Goal: Task Accomplishment & Management: Use online tool/utility

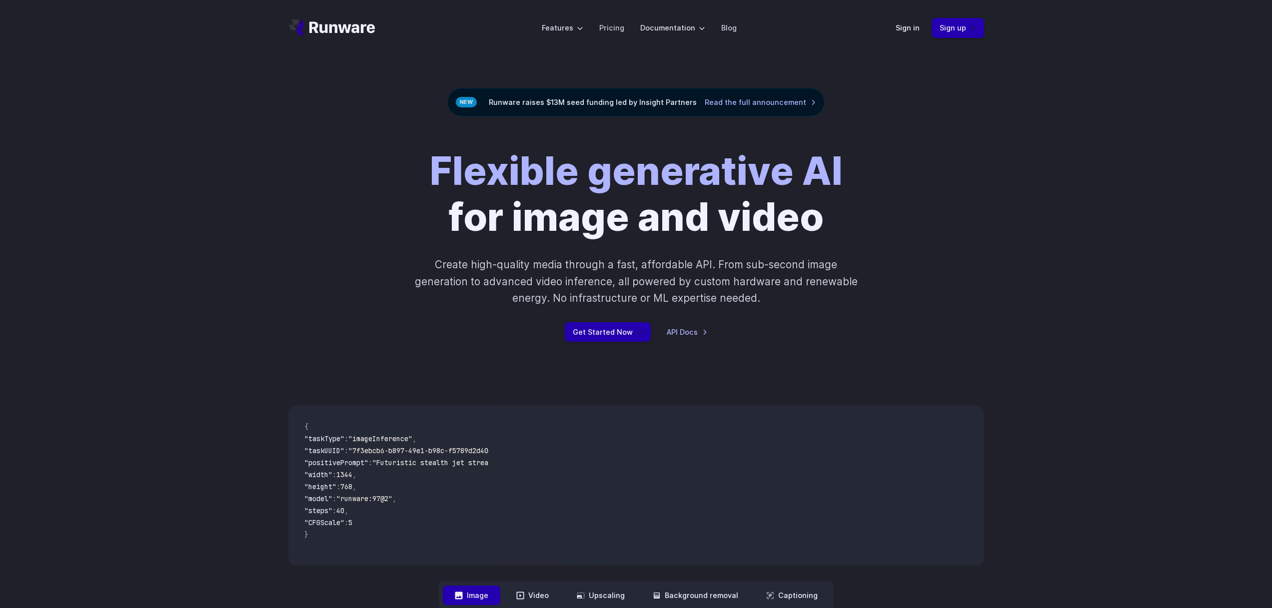
click at [259, 135] on div "Flexible generative AI for image and video Create high-quality media through a …" at bounding box center [636, 244] width 1272 height 257
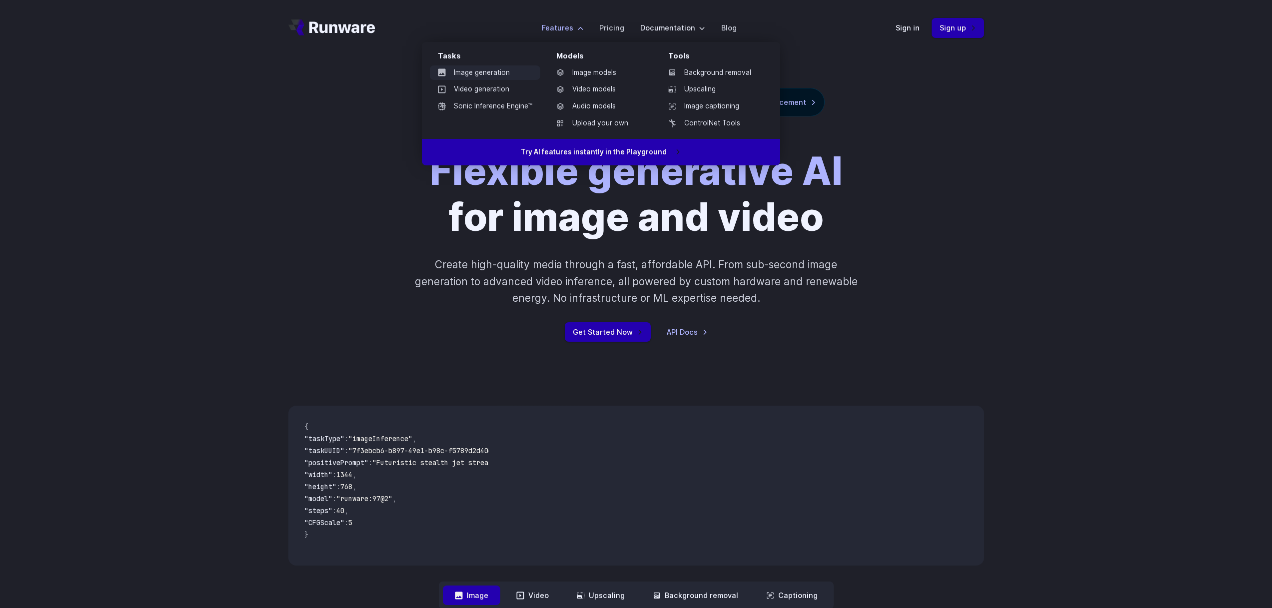
click at [503, 74] on link "Image generation" at bounding box center [485, 72] width 110 height 15
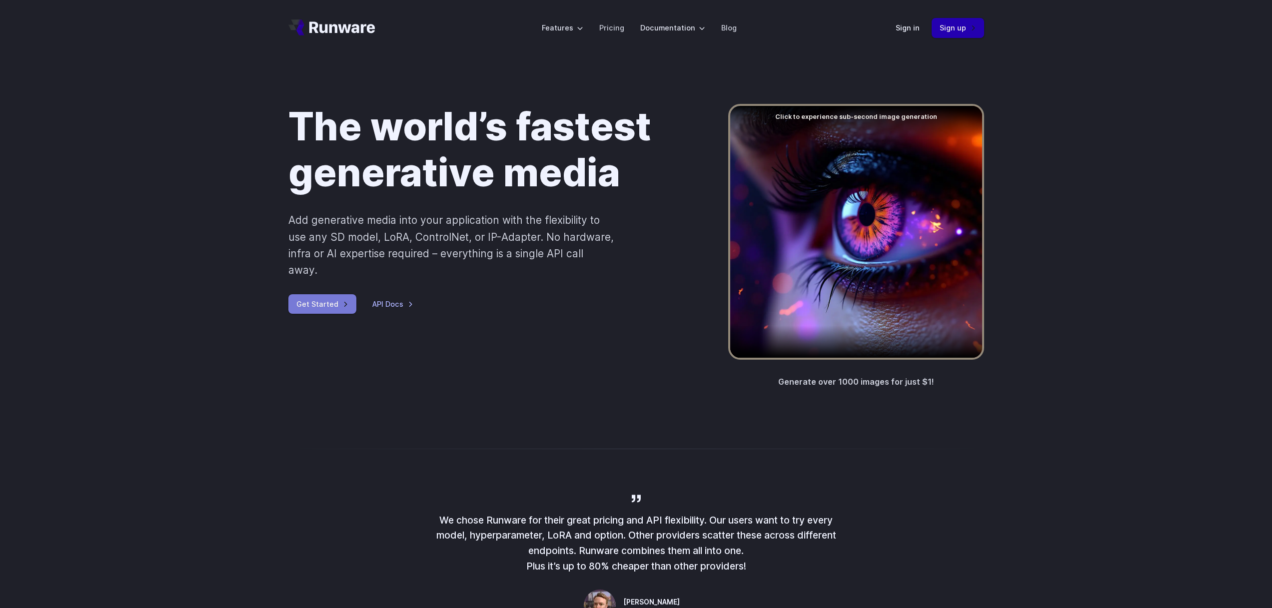
click at [308, 294] on link "Get Started" at bounding box center [322, 303] width 68 height 19
click at [948, 30] on link "Sign up" at bounding box center [957, 27] width 52 height 19
click at [902, 32] on link "Sign in" at bounding box center [907, 27] width 24 height 11
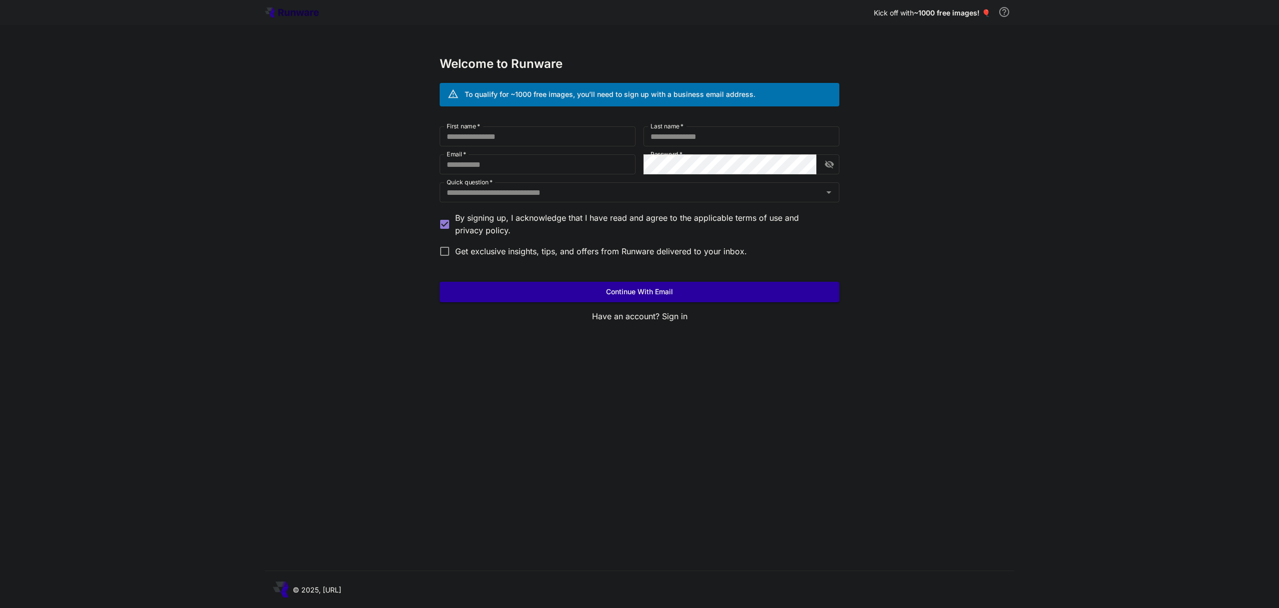
type input "**********"
drag, startPoint x: 1058, startPoint y: 106, endPoint x: 1007, endPoint y: 106, distance: 51.5
type input "**********"
click at [710, 298] on button "Continue with email" at bounding box center [640, 292] width 400 height 20
drag, startPoint x: 1028, startPoint y: 68, endPoint x: 953, endPoint y: 71, distance: 74.5
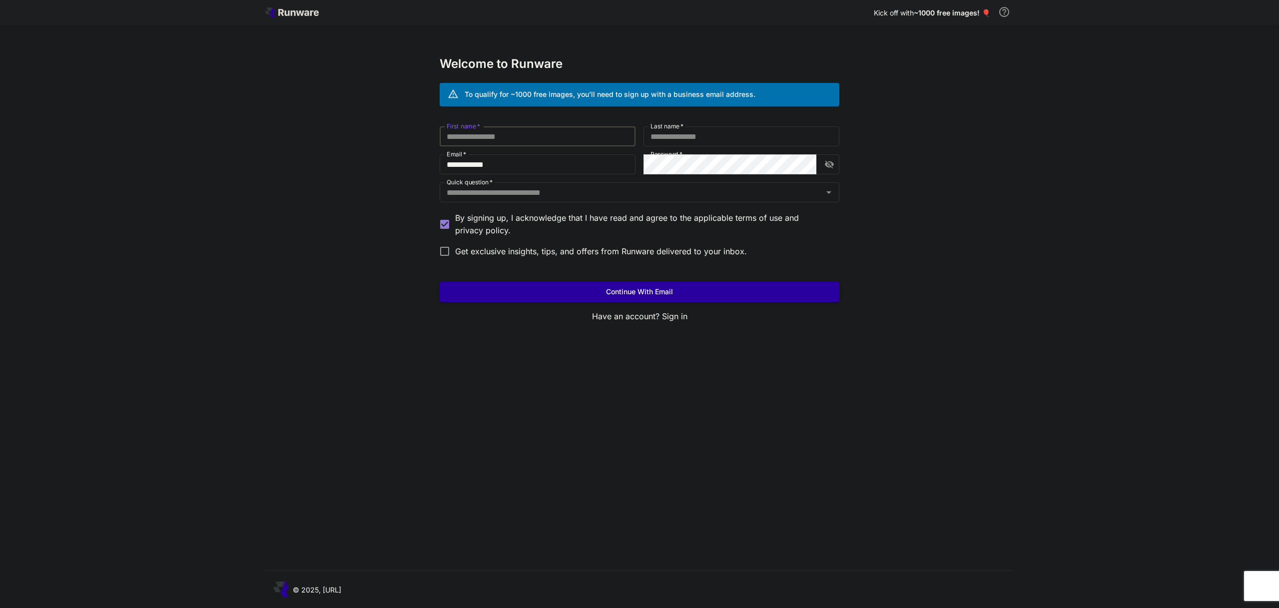
click at [1000, 69] on div "**********" at bounding box center [639, 304] width 1279 height 608
drag, startPoint x: 1033, startPoint y: 75, endPoint x: 964, endPoint y: 76, distance: 69.0
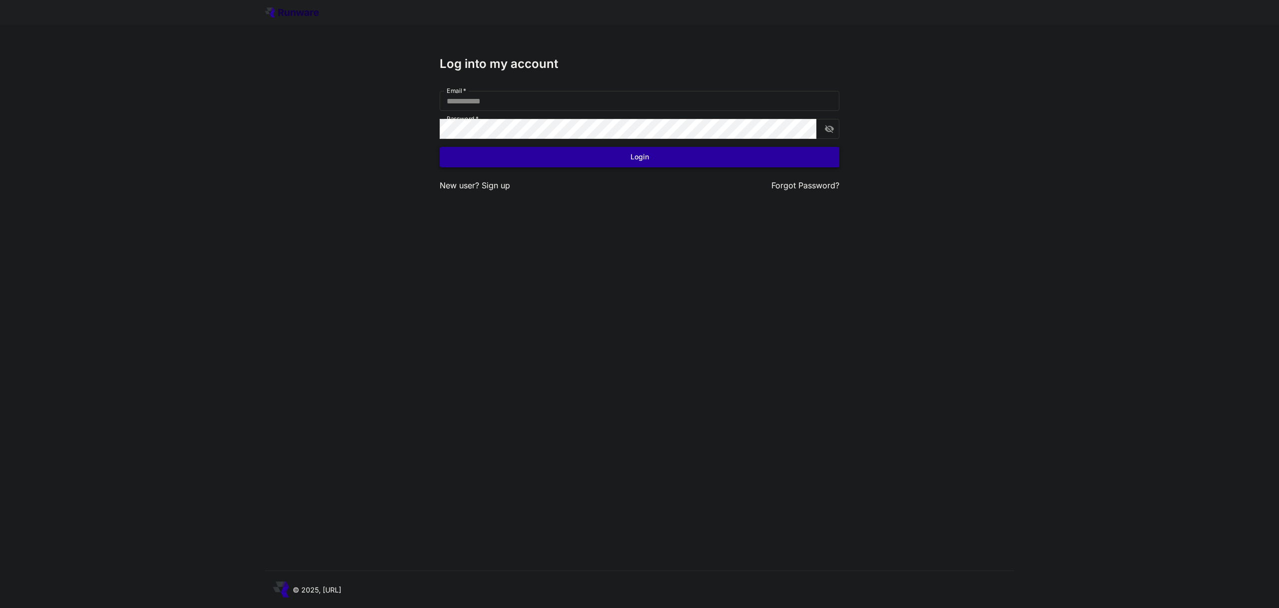
type input "**********"
click at [584, 160] on button "Login" at bounding box center [640, 157] width 400 height 20
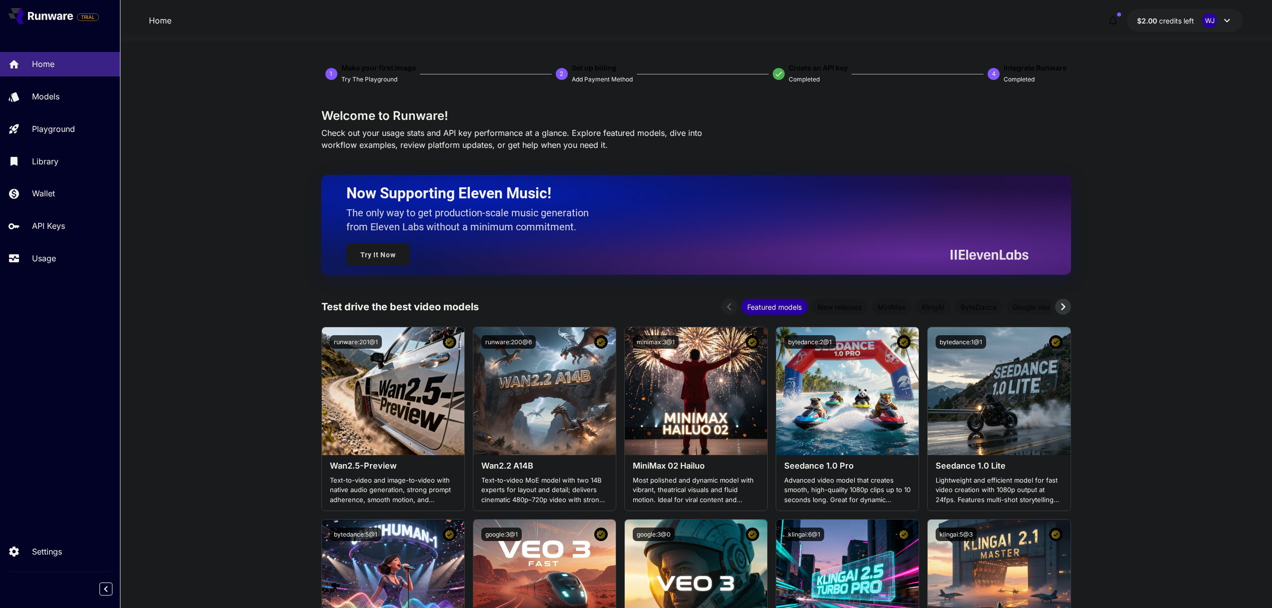
scroll to position [123, 0]
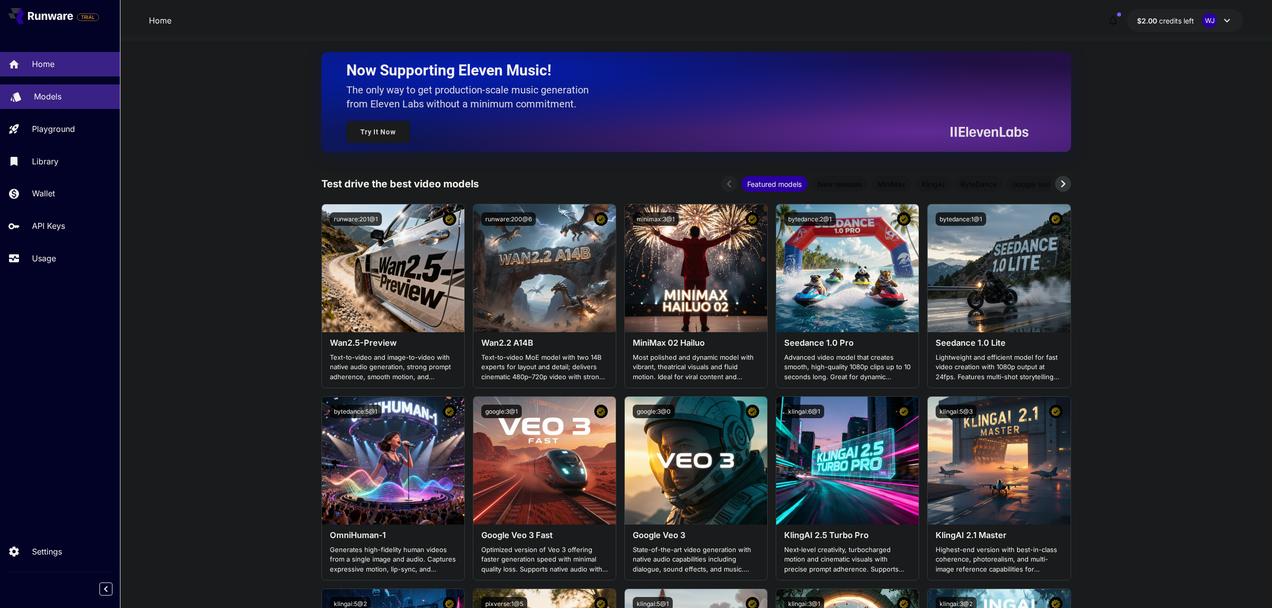
click at [49, 100] on p "Models" at bounding box center [47, 96] width 27 height 12
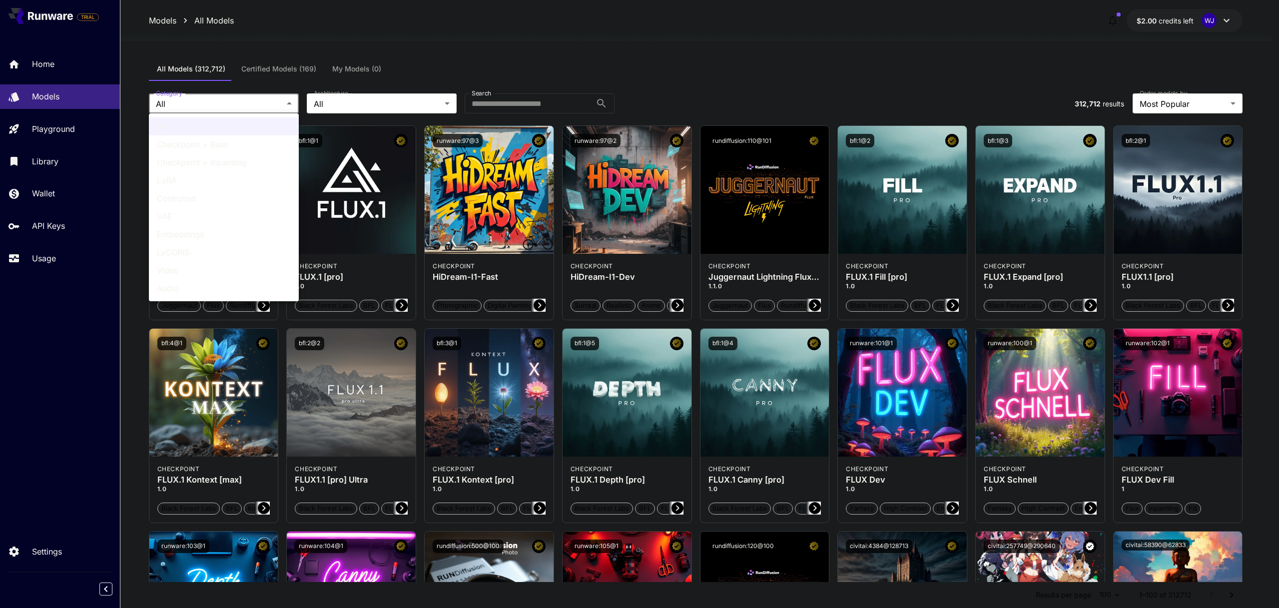
click at [369, 102] on div at bounding box center [639, 304] width 1279 height 608
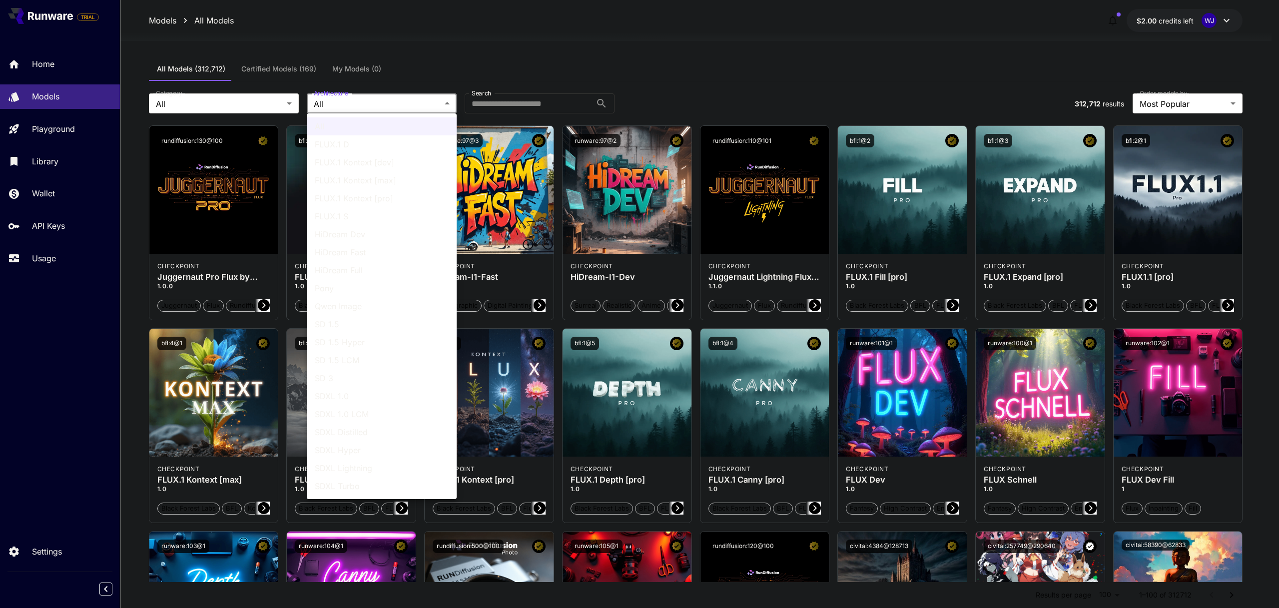
click at [529, 102] on div at bounding box center [639, 304] width 1279 height 608
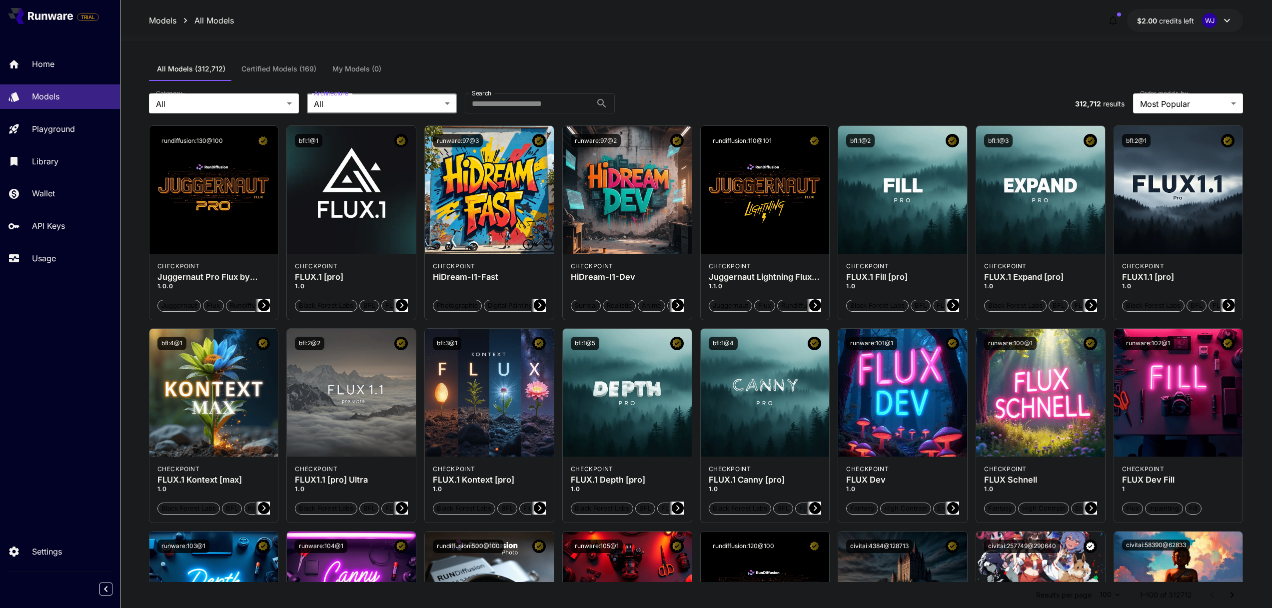
click at [675, 84] on div "All FLUX.1 D FLUX.1 Kontext [dev] FLUX.1 Kontext [max] FLUX.1 Kontext [pro] FLU…" at bounding box center [636, 304] width 1272 height 608
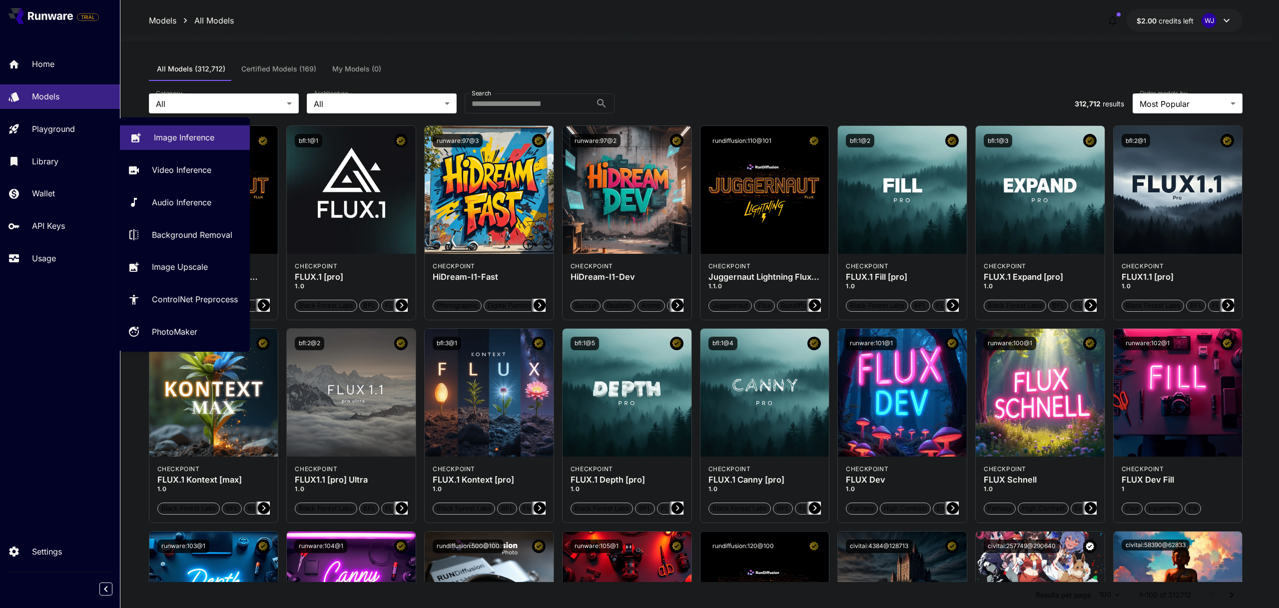
click at [162, 135] on p "Image Inference" at bounding box center [184, 137] width 60 height 12
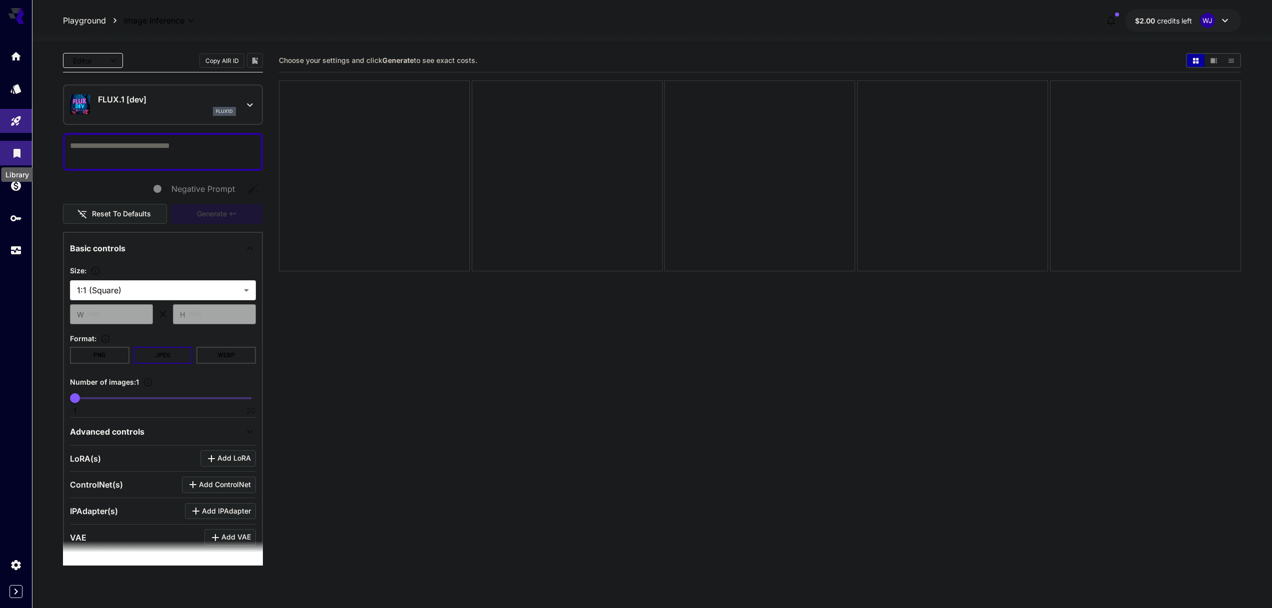
click at [14, 153] on icon "Library" at bounding box center [16, 150] width 7 height 9
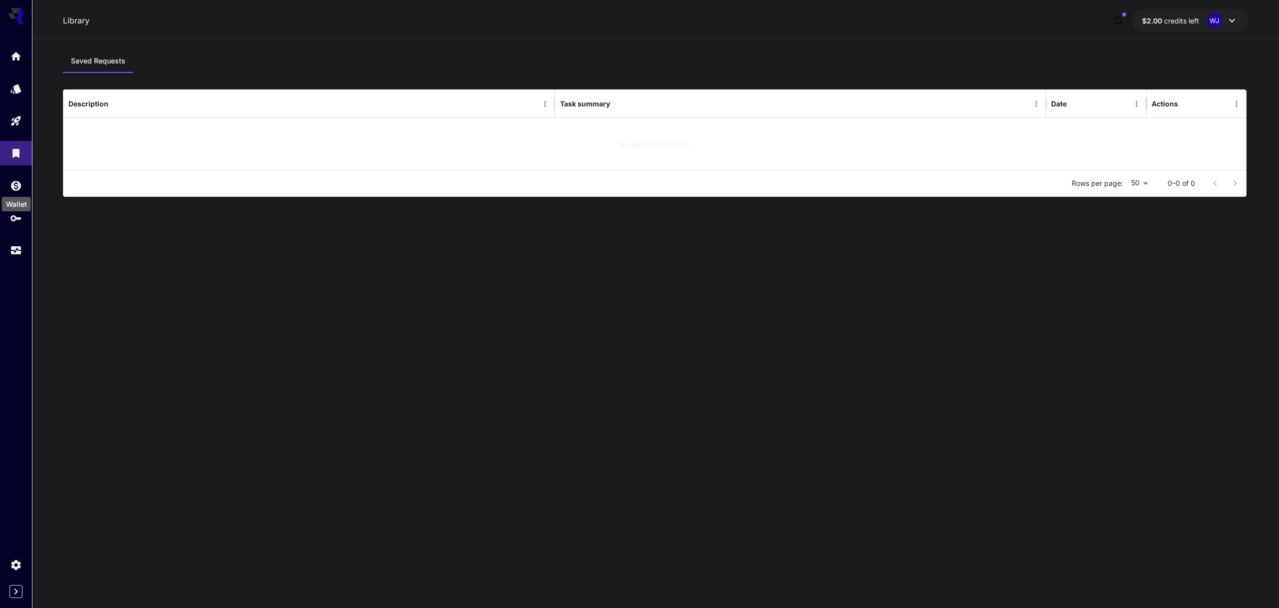
click at [16, 191] on div "Wallet" at bounding box center [16, 201] width 31 height 22
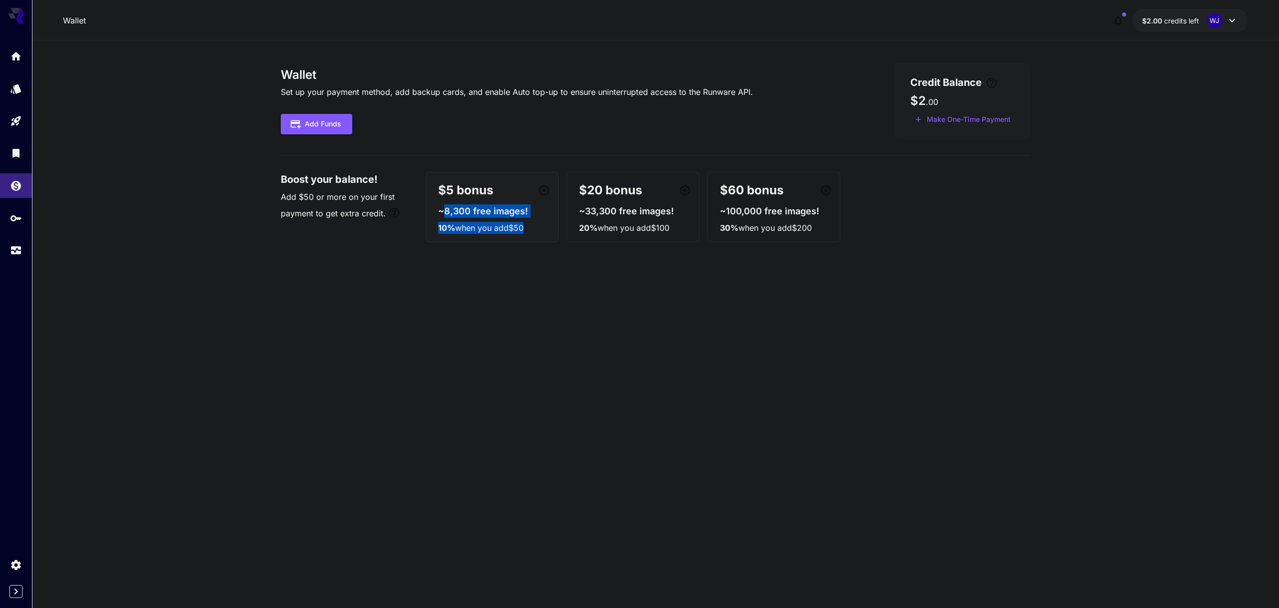
drag, startPoint x: 552, startPoint y: 231, endPoint x: 442, endPoint y: 213, distance: 110.9
click at [442, 213] on div "$5 bonus ~8,300 free images! 10 % when you add $50 $20 bonus ~33,300 free image…" at bounding box center [728, 207] width 605 height 70
click at [353, 275] on div "Wallet Set up your payment method, add backup cards, and enable Auto top-up to …" at bounding box center [655, 324] width 749 height 523
click at [15, 221] on icon "API Keys" at bounding box center [17, 215] width 12 height 12
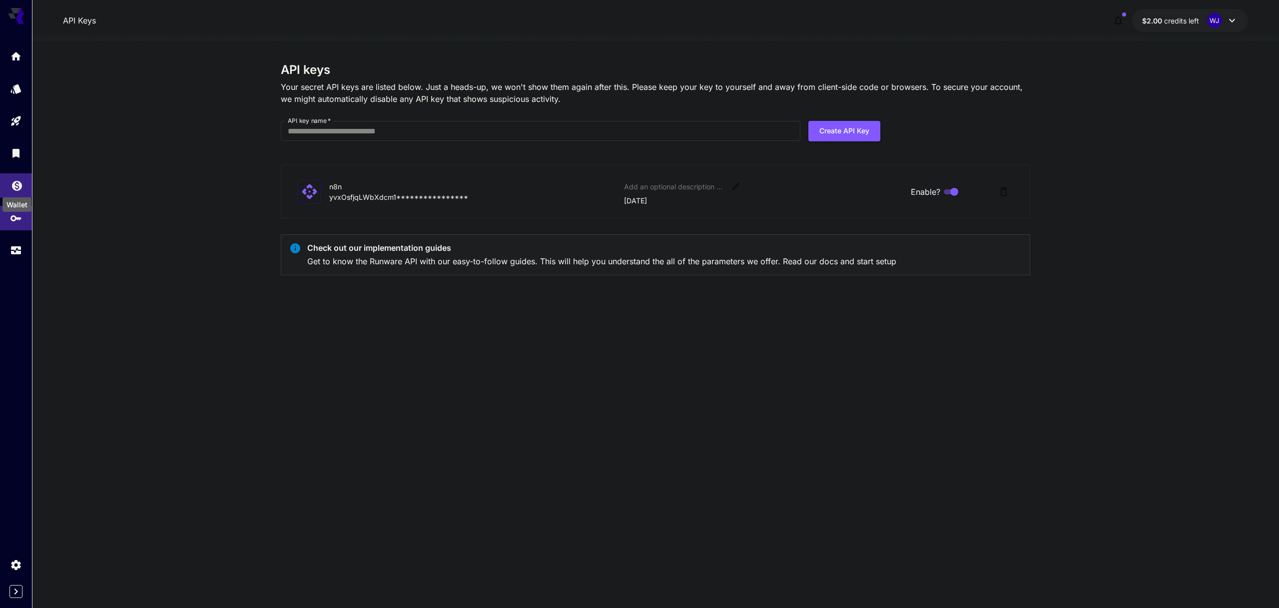
click at [15, 189] on icon "Wallet" at bounding box center [17, 183] width 12 height 12
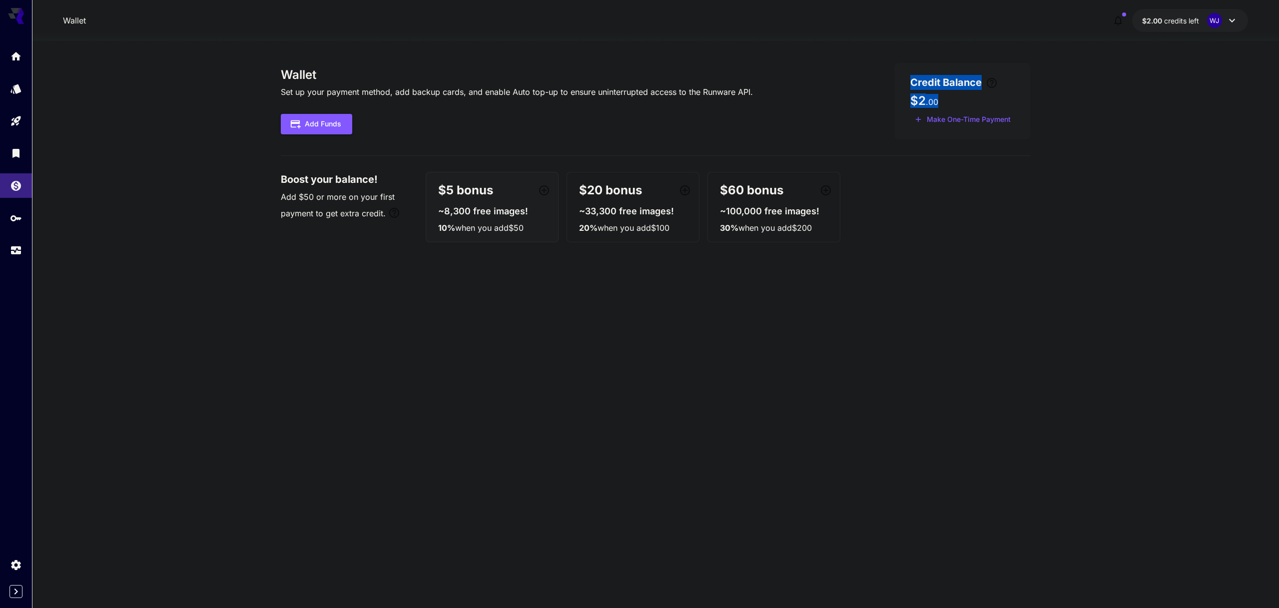
drag, startPoint x: 1056, startPoint y: 132, endPoint x: 909, endPoint y: 84, distance: 153.9
click at [909, 84] on section "Wallet Set up your payment method, add backup cards, and enable Auto top-up to …" at bounding box center [655, 324] width 1247 height 567
click at [1096, 303] on section "Wallet Set up your payment method, add backup cards, and enable Auto top-up to …" at bounding box center [655, 324] width 1247 height 567
click at [335, 123] on button "Add Funds" at bounding box center [316, 124] width 71 height 20
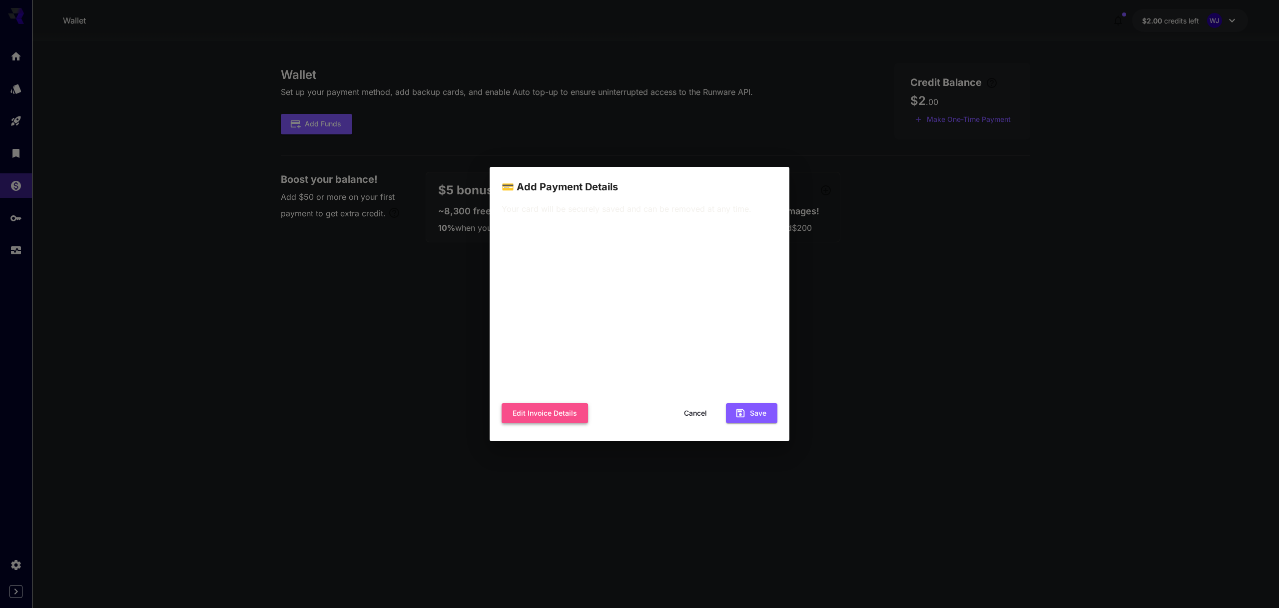
click at [525, 419] on button "Edit invoice details" at bounding box center [545, 413] width 86 height 20
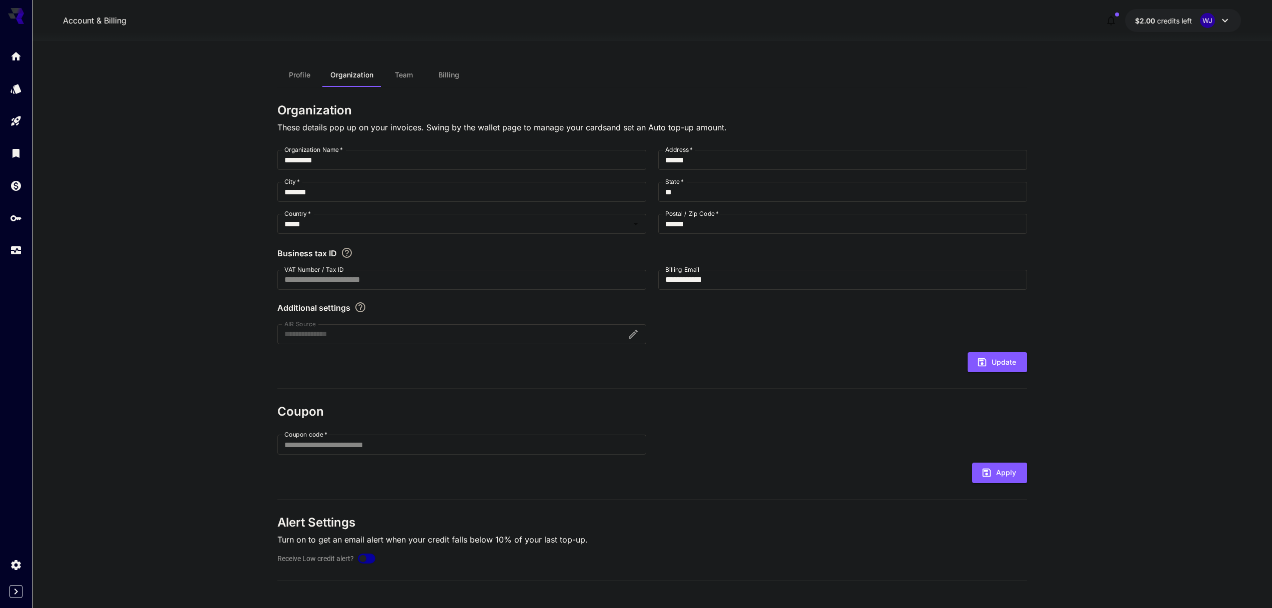
scroll to position [2, 0]
drag, startPoint x: 1162, startPoint y: 382, endPoint x: 1139, endPoint y: 384, distance: 23.1
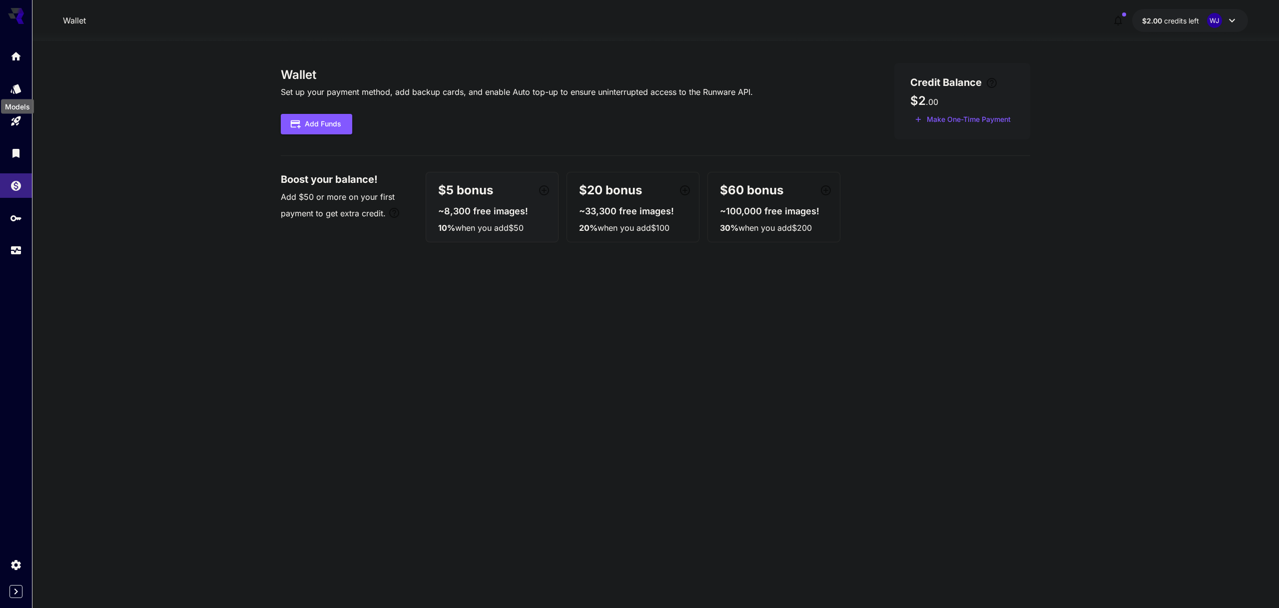
click at [18, 95] on div "Models" at bounding box center [17, 103] width 35 height 22
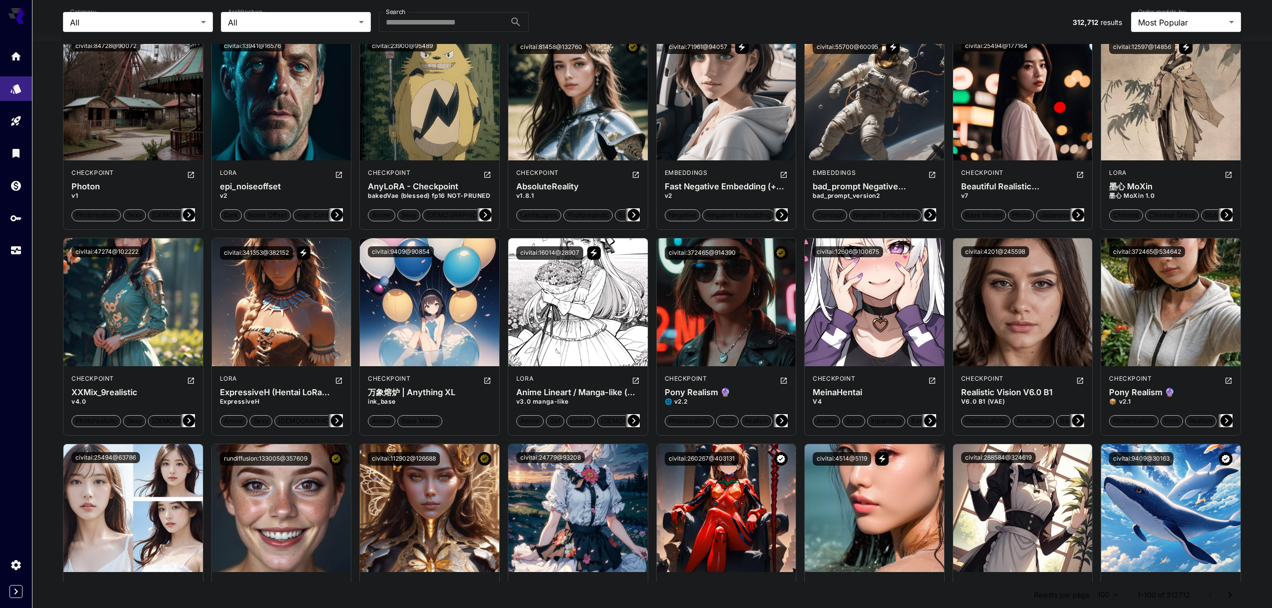
scroll to position [1336, 0]
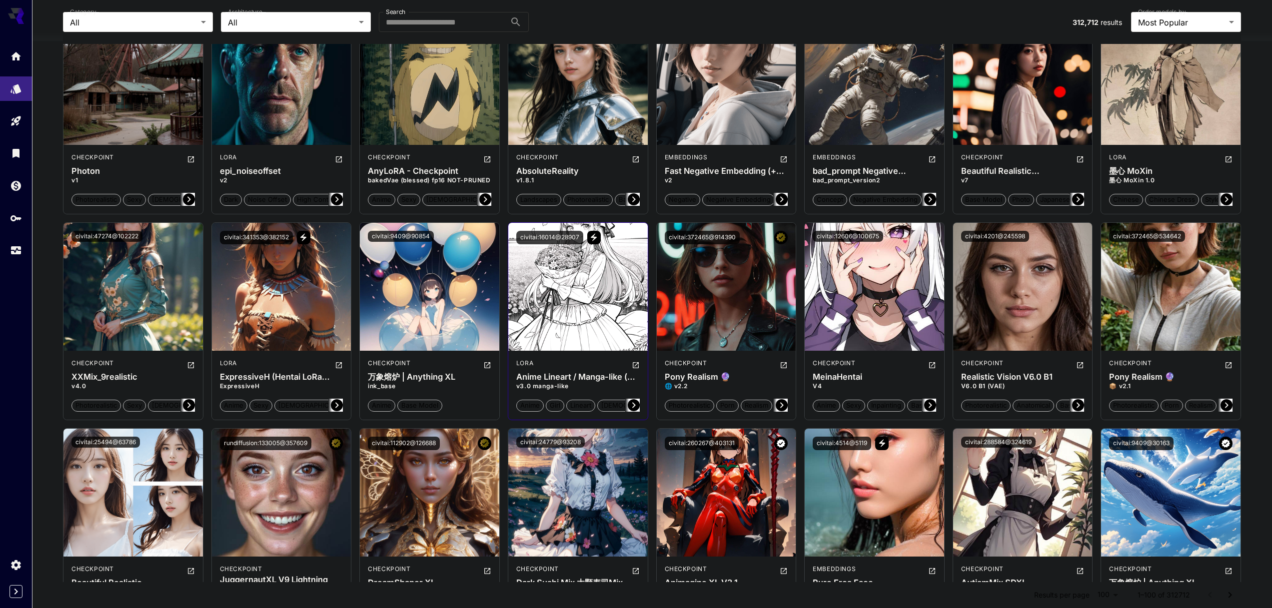
click at [634, 405] on icon at bounding box center [633, 404] width 3 height 5
click at [632, 404] on icon at bounding box center [634, 405] width 12 height 12
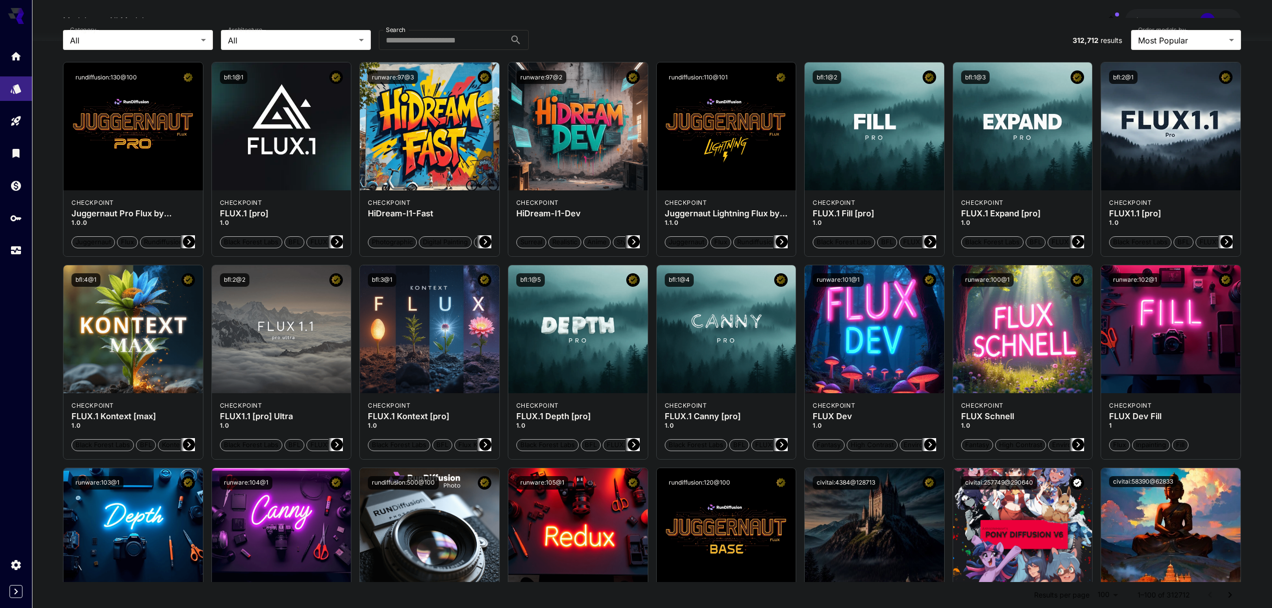
scroll to position [42, 0]
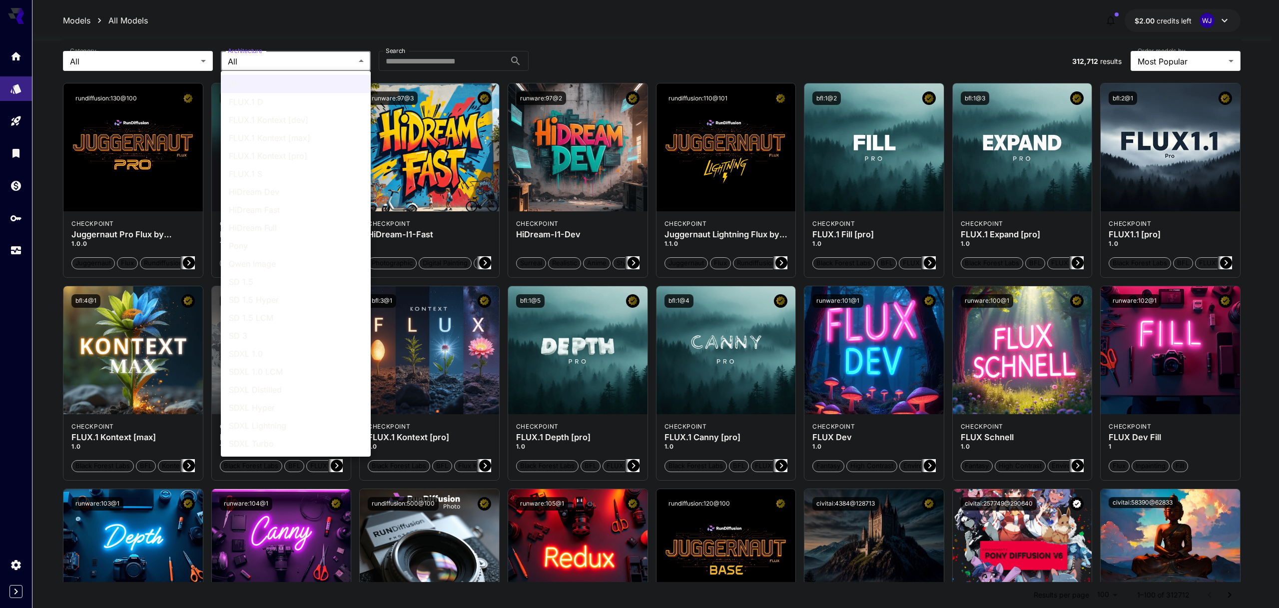
click at [262, 103] on span "FLUX.1 D" at bounding box center [296, 102] width 134 height 12
type input "******"
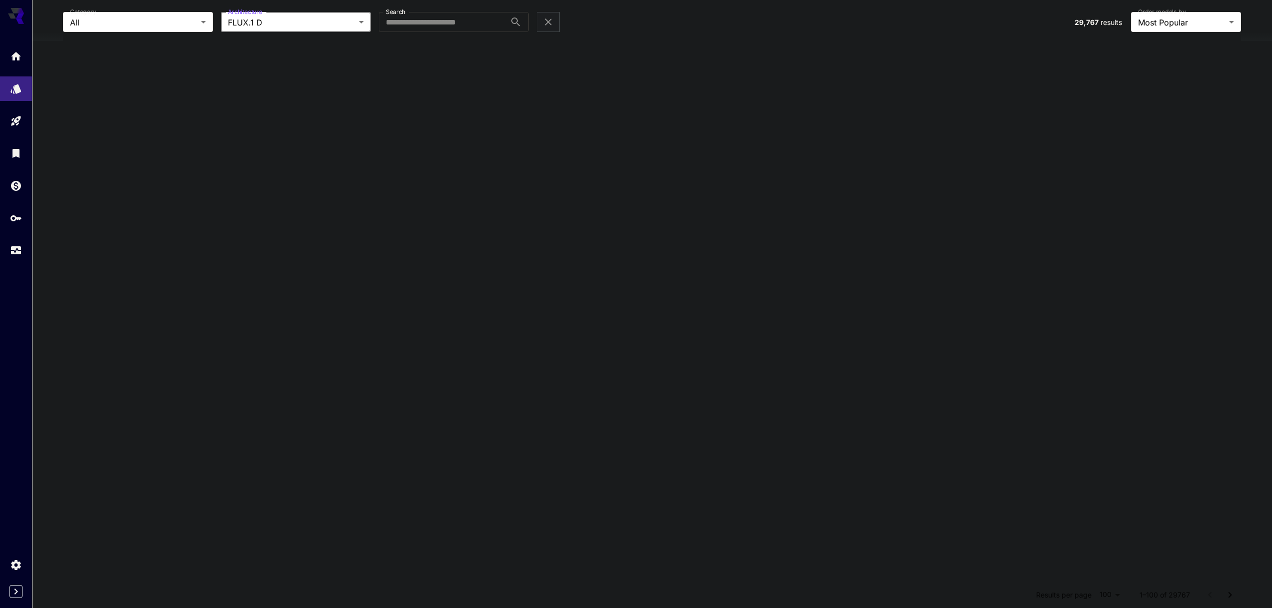
scroll to position [0, 0]
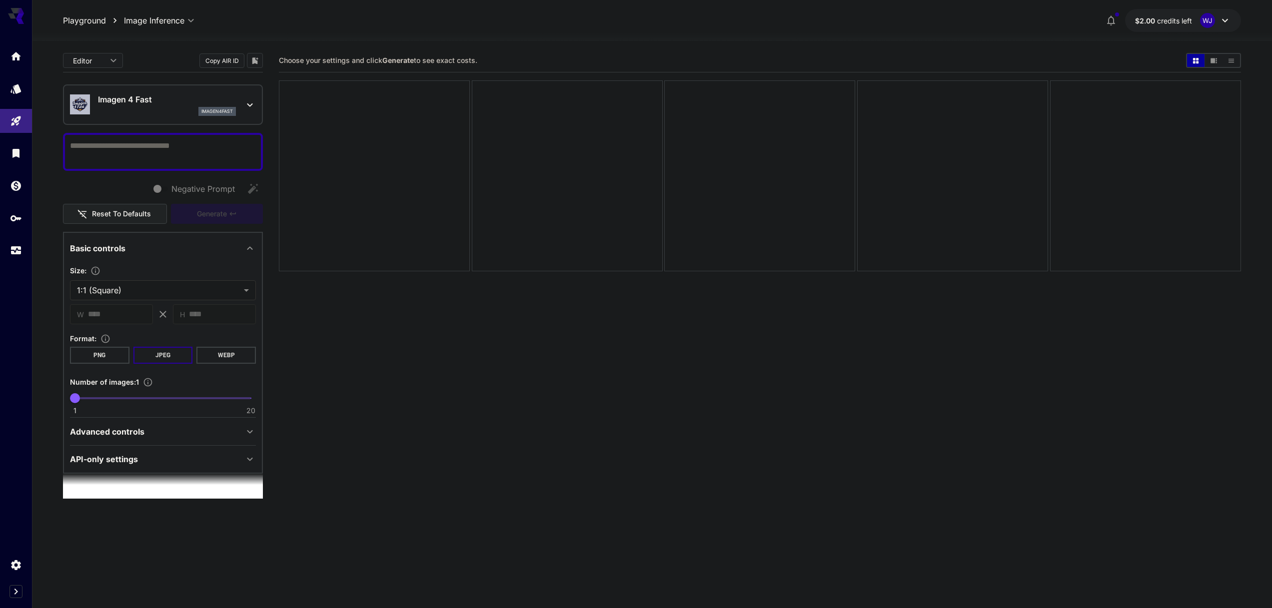
click at [108, 463] on p "API-only settings" at bounding box center [104, 459] width 68 height 12
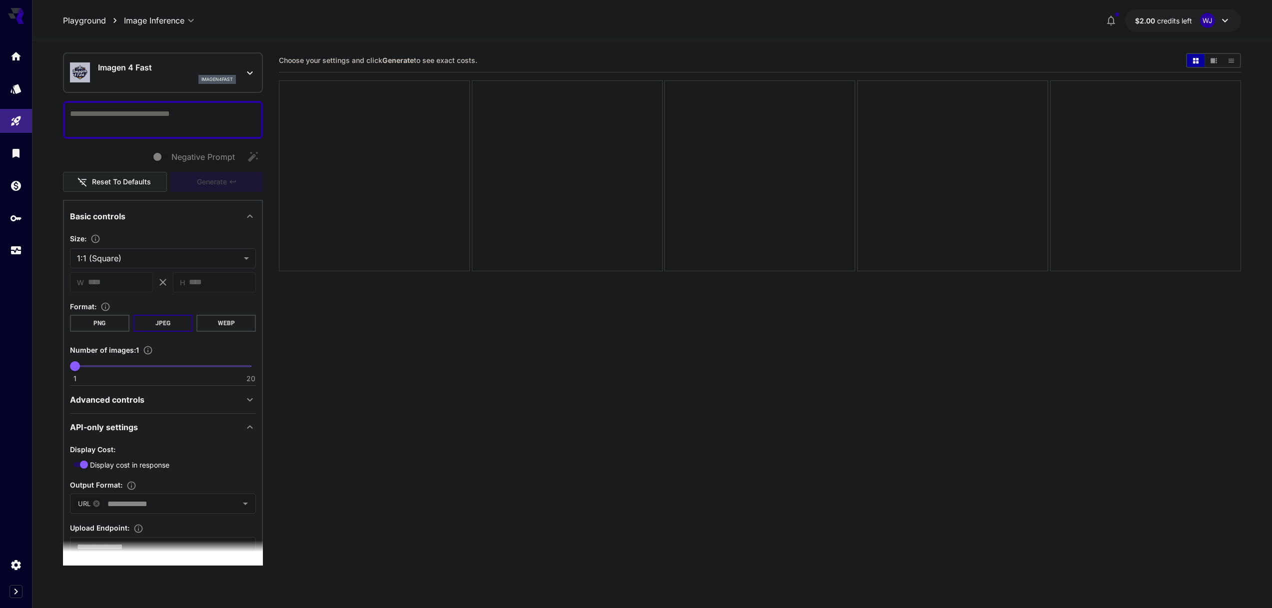
scroll to position [66, 0]
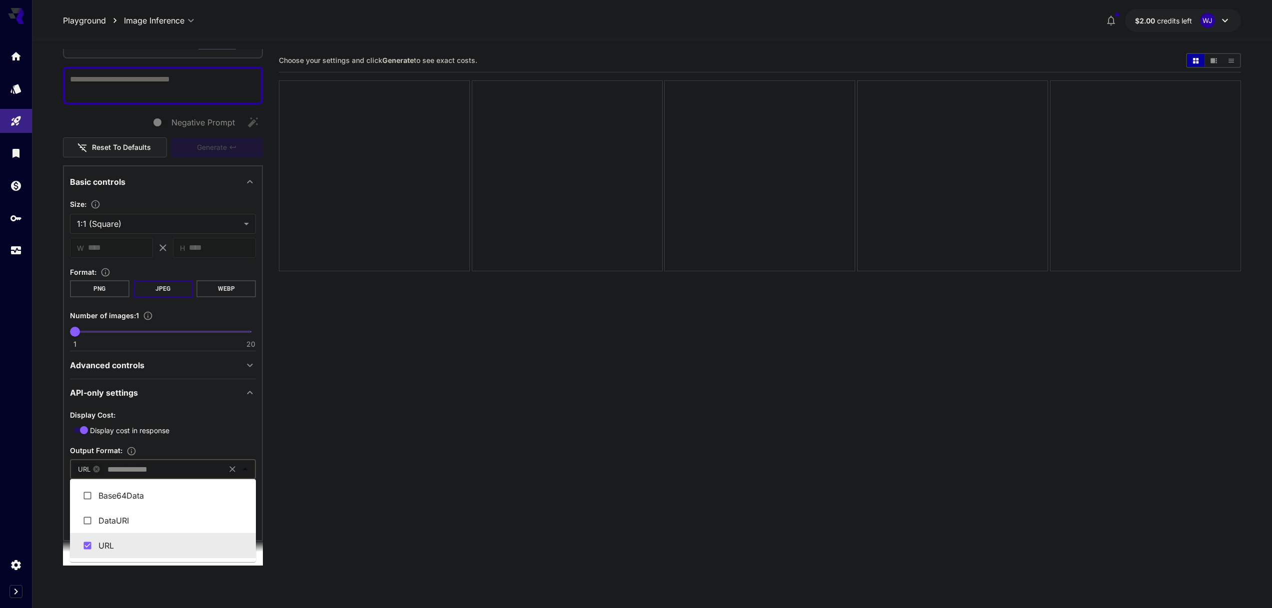
click at [175, 468] on input "text" at bounding box center [163, 469] width 120 height 14
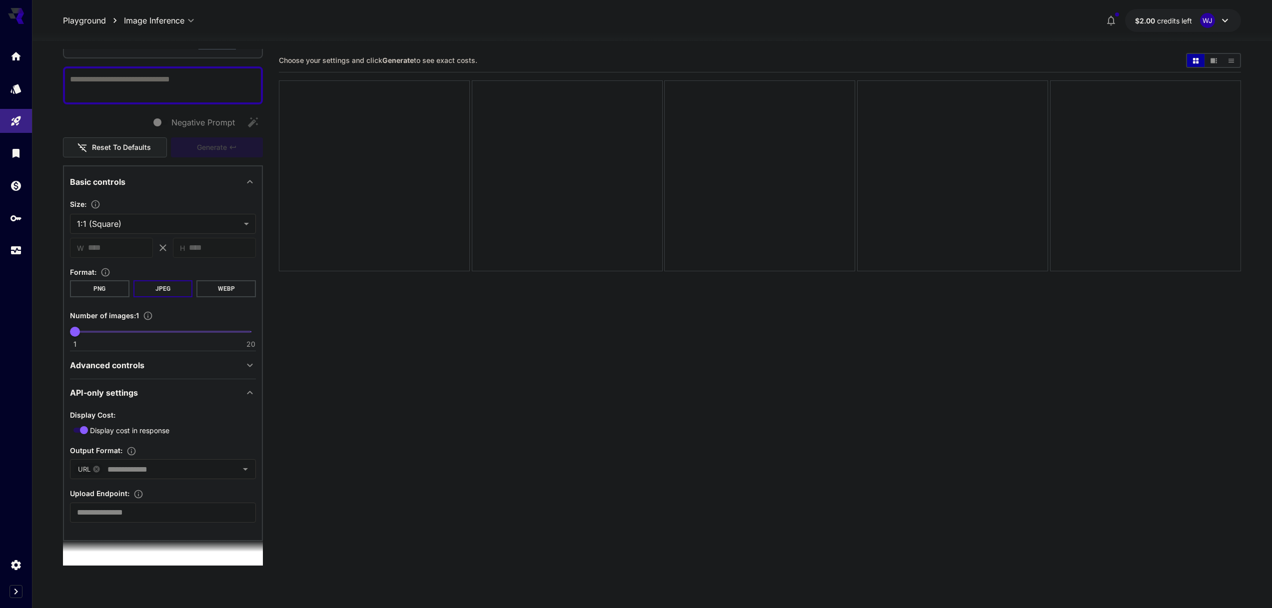
click at [367, 452] on section "Choose your settings and click Generate to see exact costs." at bounding box center [760, 353] width 962 height 608
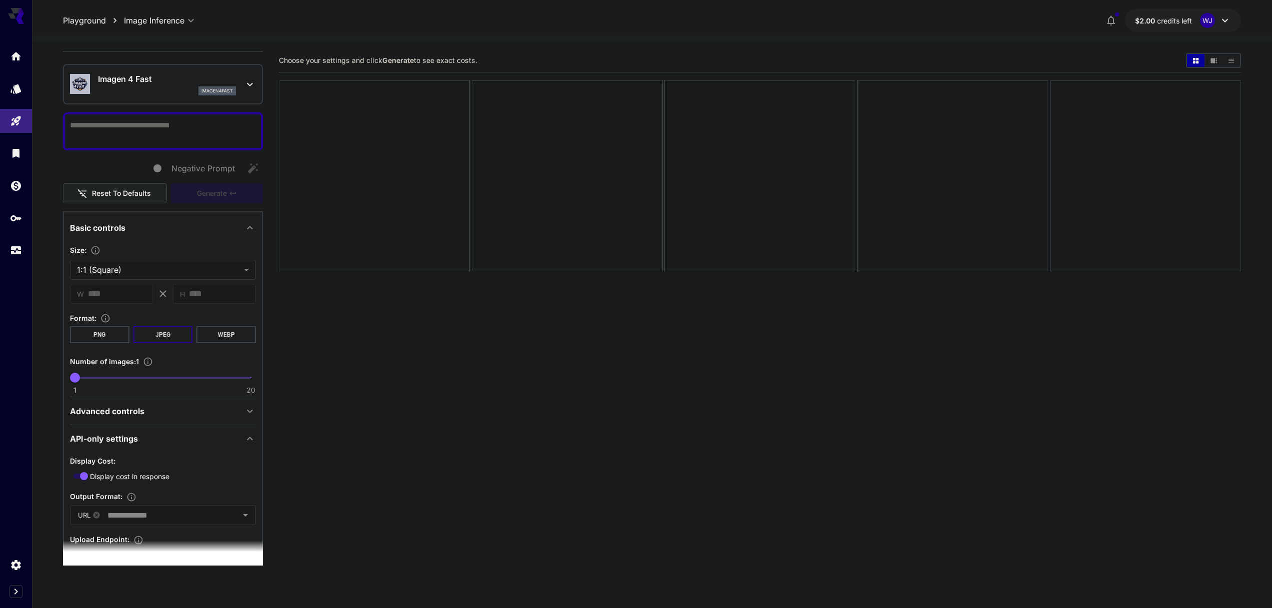
scroll to position [0, 0]
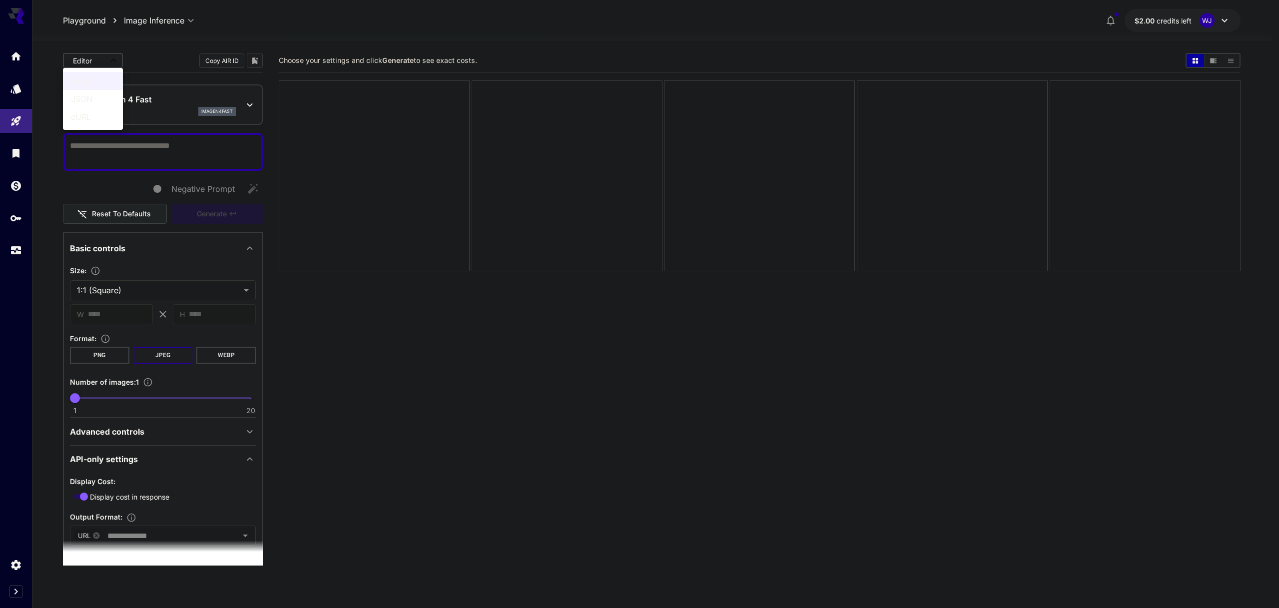
click at [94, 59] on body "**********" at bounding box center [639, 343] width 1279 height 687
click at [84, 116] on span "cURL" at bounding box center [93, 117] width 44 height 12
type input "****"
